Goal: Find contact information: Find contact information

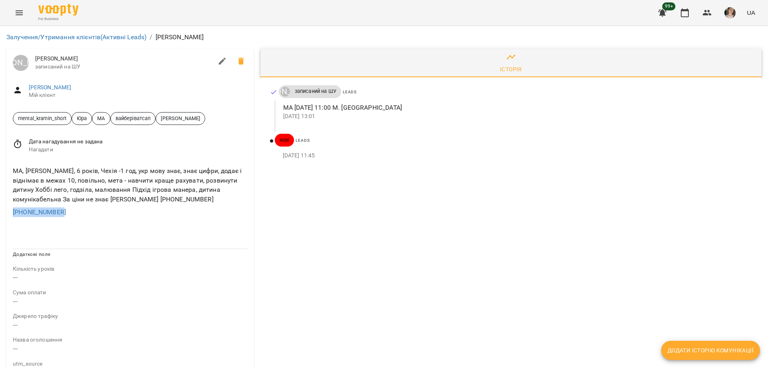
drag, startPoint x: 82, startPoint y: 216, endPoint x: 0, endPoint y: 213, distance: 81.6
click at [0, 213] on div "Залучення/Утримання клієнтів (Активні Leads) / [PERSON_NAME] [PERSON_NAME] запи…" at bounding box center [384, 331] width 768 height 610
copy link "[PHONE_NUMBER]"
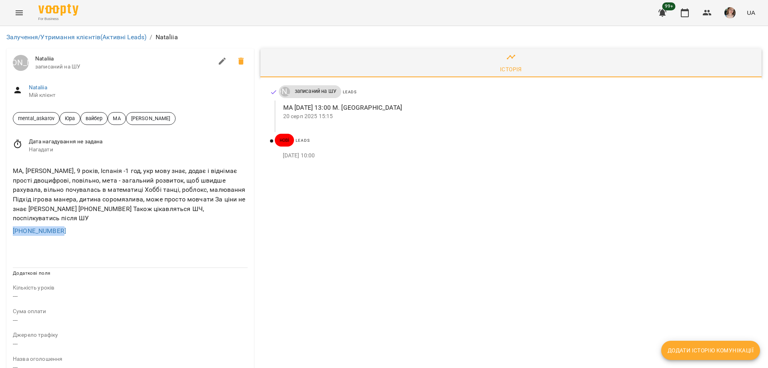
drag, startPoint x: 70, startPoint y: 220, endPoint x: 0, endPoint y: 220, distance: 70.0
click at [0, 220] on div "Залучення/Утримання клієнтів (Активні Leads) / Nataliia Юрій Тимочко Nataliia з…" at bounding box center [384, 340] width 768 height 629
copy link "+380994857296"
